Goal: Use online tool/utility: Utilize a website feature to perform a specific function

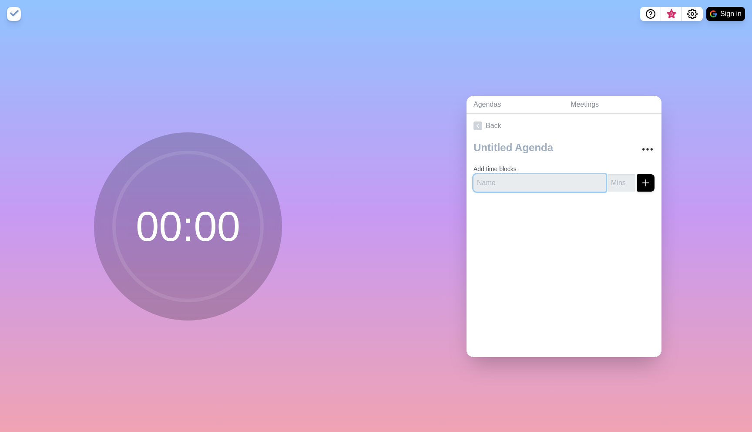
click at [534, 187] on input "text" at bounding box center [539, 182] width 132 height 17
click at [537, 203] on div at bounding box center [563, 215] width 195 height 35
click at [530, 181] on input "text" at bounding box center [539, 182] width 132 height 17
type input "Benefits"
type input "8"
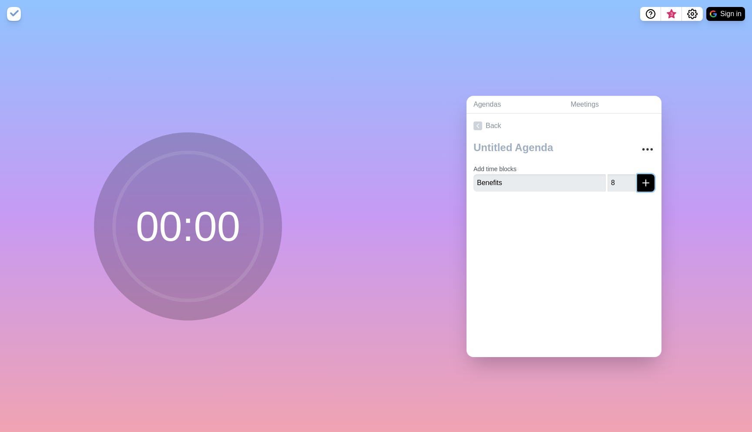
click at [643, 183] on line "submit" at bounding box center [646, 183] width 6 height 0
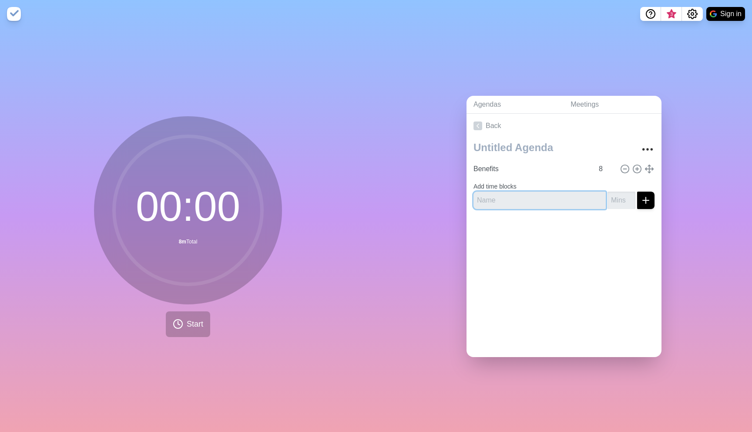
click at [517, 193] on input "text" at bounding box center [539, 199] width 132 height 17
type input "Work"
click at [607, 194] on input "number" at bounding box center [621, 199] width 28 height 17
type input "15"
click at [641, 200] on button "submit" at bounding box center [645, 199] width 17 height 17
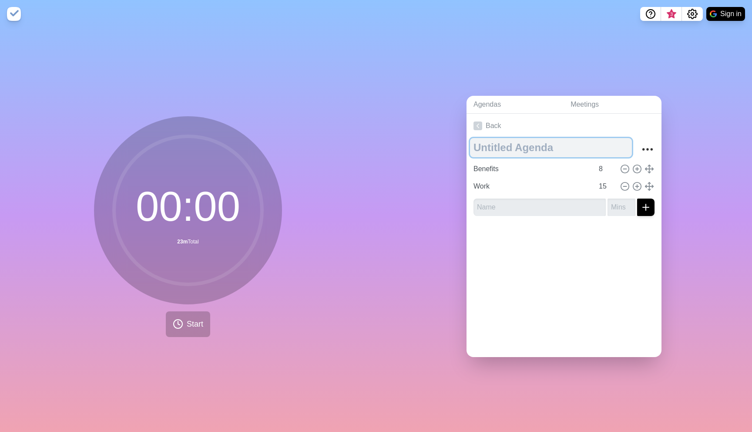
click at [519, 146] on textarea at bounding box center [551, 147] width 162 height 19
type textarea "Morning test"
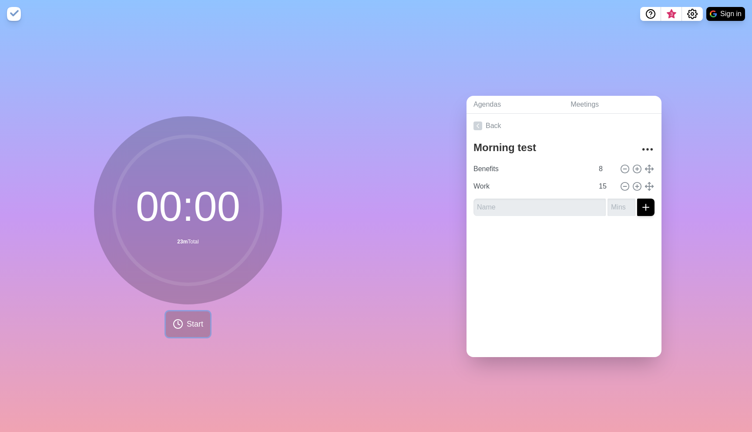
click at [187, 321] on span "Start" at bounding box center [195, 324] width 17 height 12
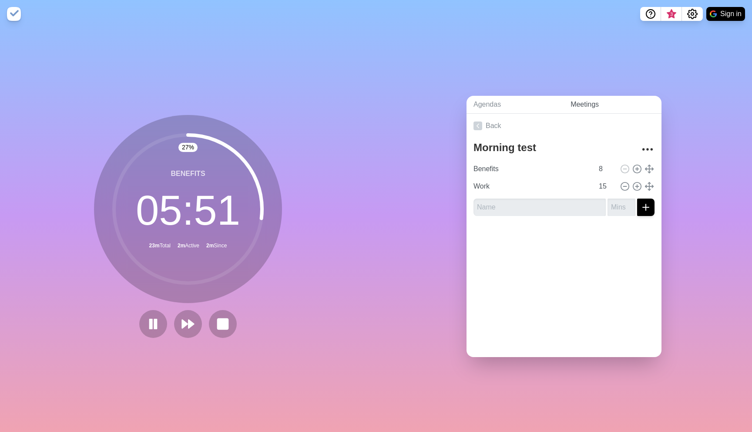
click at [574, 98] on link "Meetings" at bounding box center [613, 105] width 98 height 18
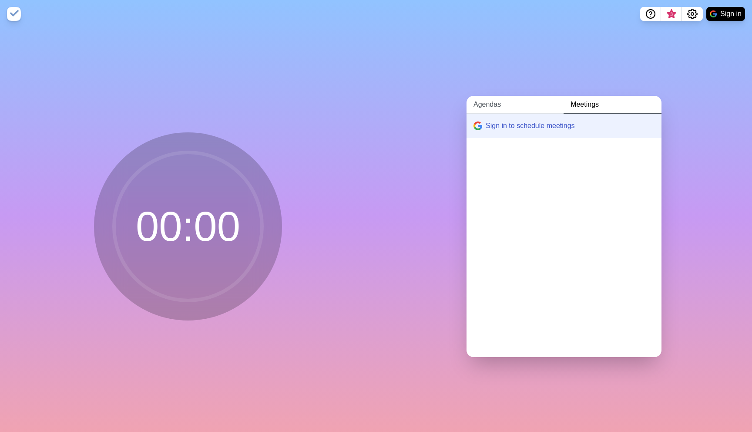
click at [527, 104] on link "Agendas" at bounding box center [514, 105] width 97 height 18
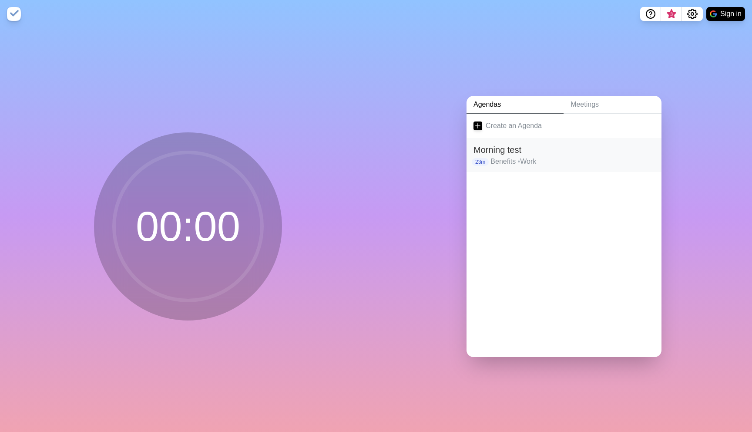
click at [526, 146] on h2 "Morning test" at bounding box center [563, 149] width 181 height 13
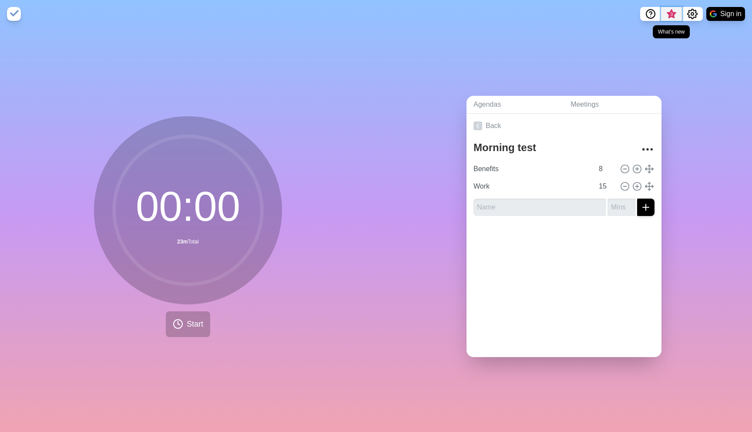
click at [672, 20] on span "3" at bounding box center [671, 16] width 14 height 18
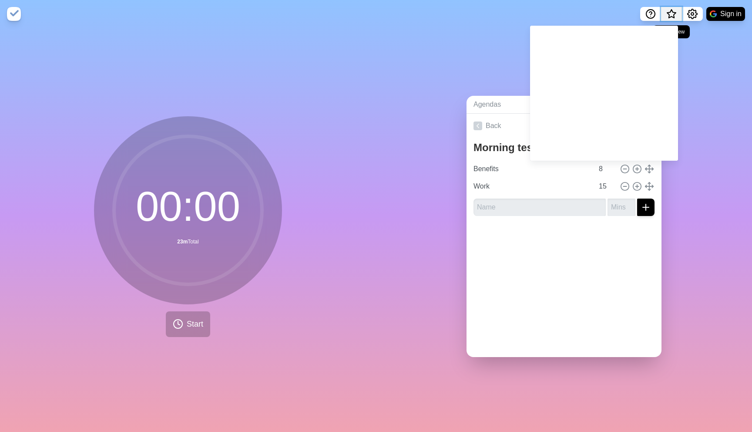
click at [672, 20] on span "What’s new" at bounding box center [671, 16] width 14 height 18
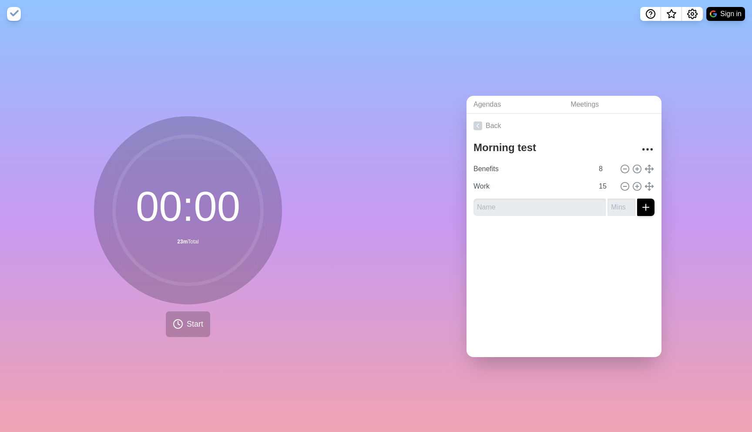
click at [11, 19] on img at bounding box center [14, 14] width 14 height 14
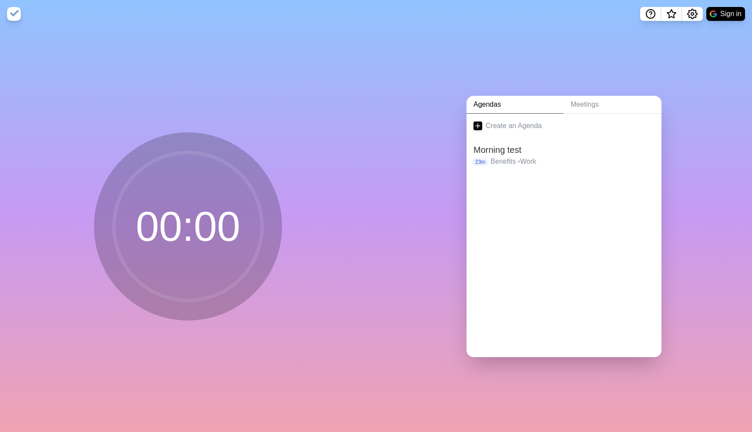
click at [11, 19] on img at bounding box center [14, 14] width 14 height 14
click at [497, 152] on h2 "Morning test" at bounding box center [563, 149] width 181 height 13
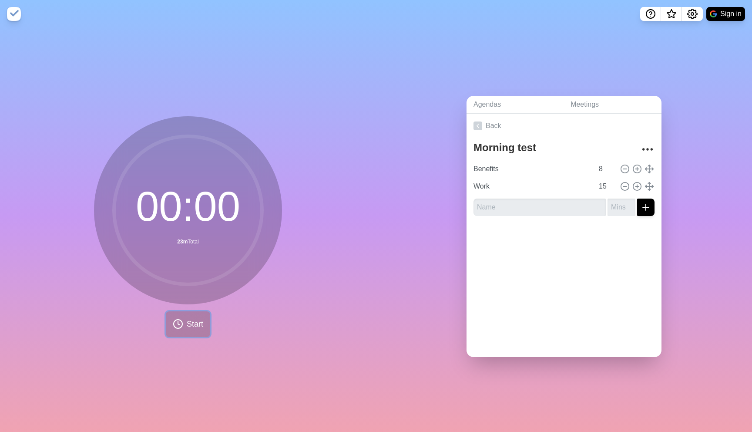
click at [173, 325] on icon at bounding box center [178, 324] width 10 height 10
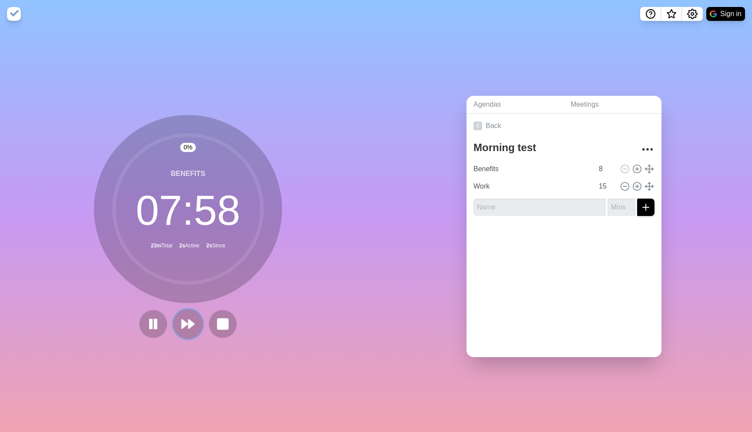
click at [188, 322] on polygon at bounding box center [191, 323] width 6 height 9
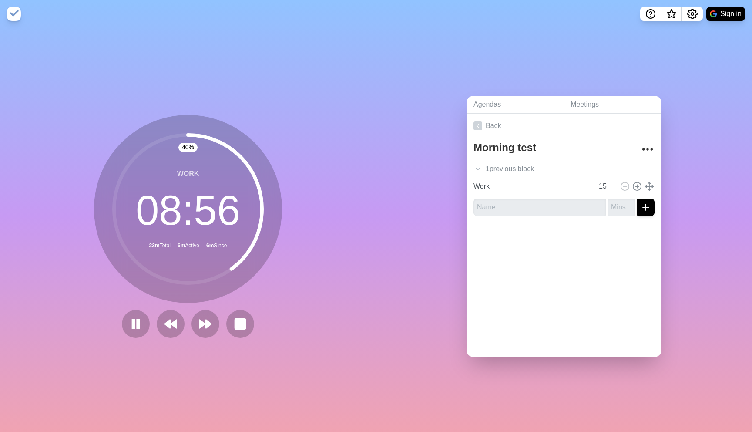
click at [181, 286] on icon at bounding box center [188, 209] width 174 height 174
click at [181, 276] on circle at bounding box center [188, 209] width 148 height 148
click at [168, 276] on circle at bounding box center [188, 209] width 148 height 148
click at [243, 325] on rect at bounding box center [240, 323] width 11 height 11
